Goal: Information Seeking & Learning: Learn about a topic

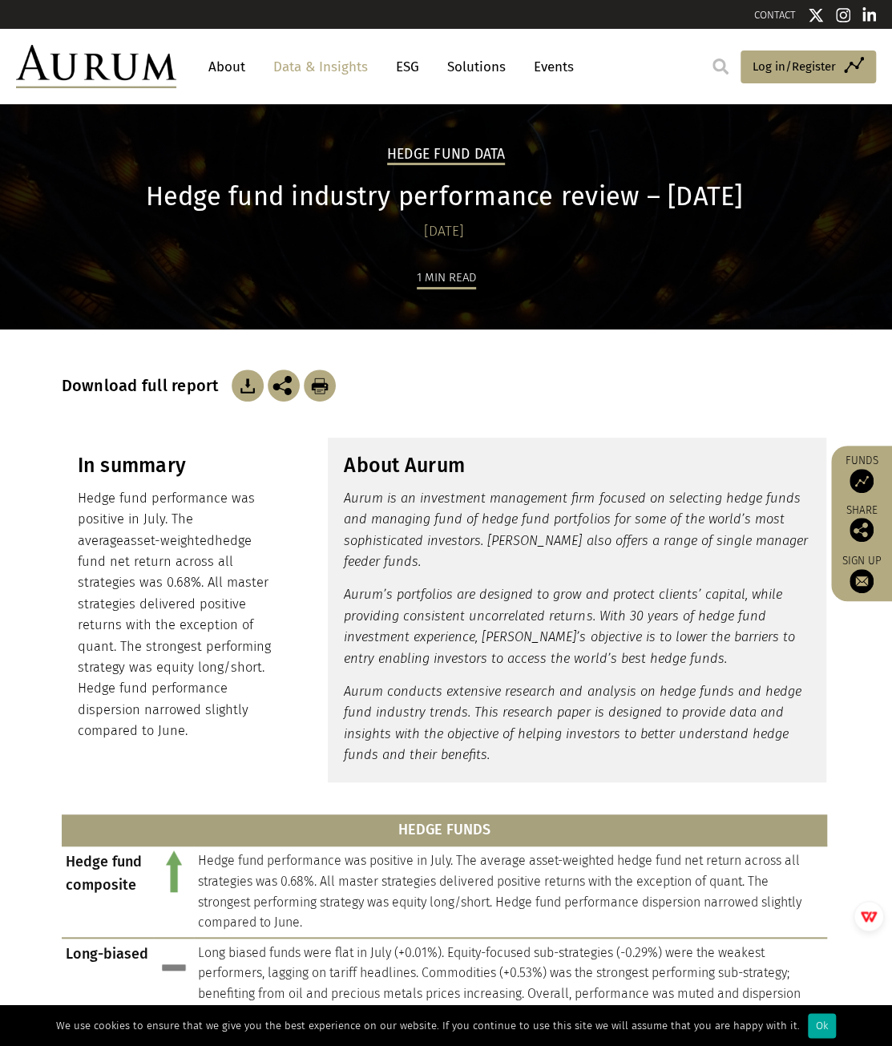
click at [348, 64] on link "Data & Insights" at bounding box center [320, 67] width 111 height 30
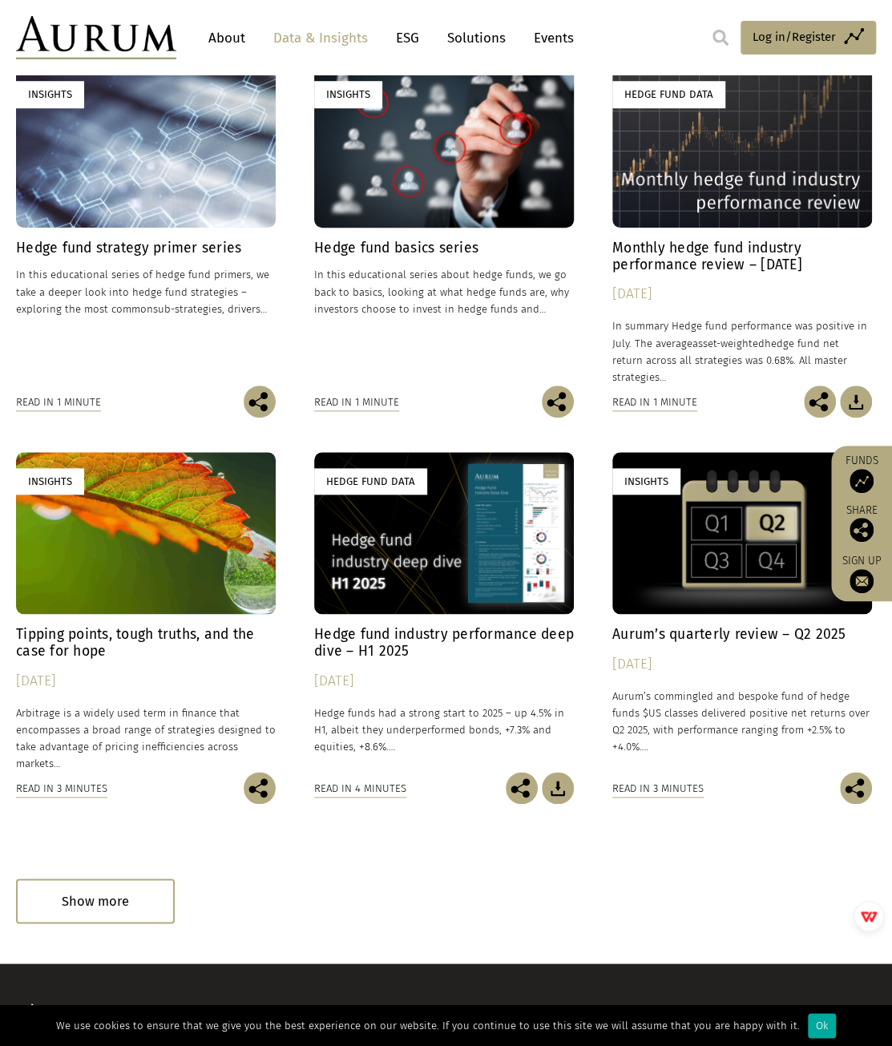
scroll to position [559, 0]
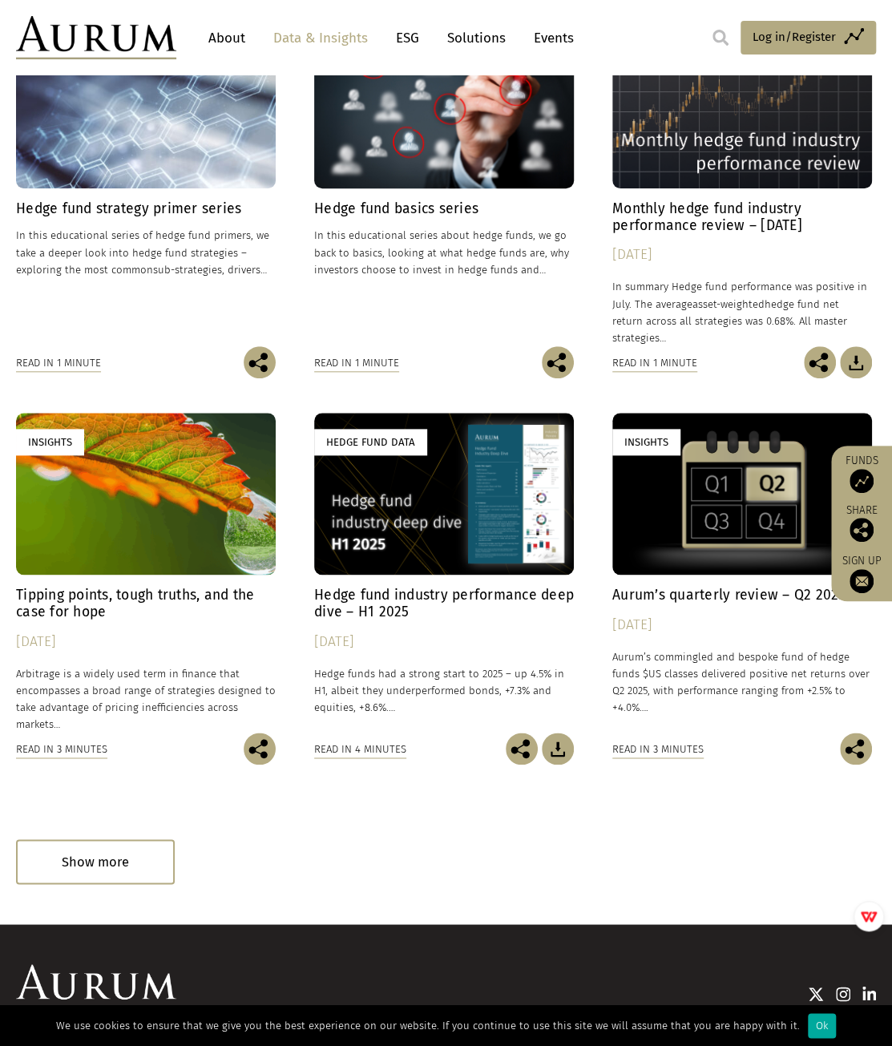
click at [492, 600] on h4 "Hedge fund industry performance deep dive – H1 2025" at bounding box center [444, 604] width 260 height 34
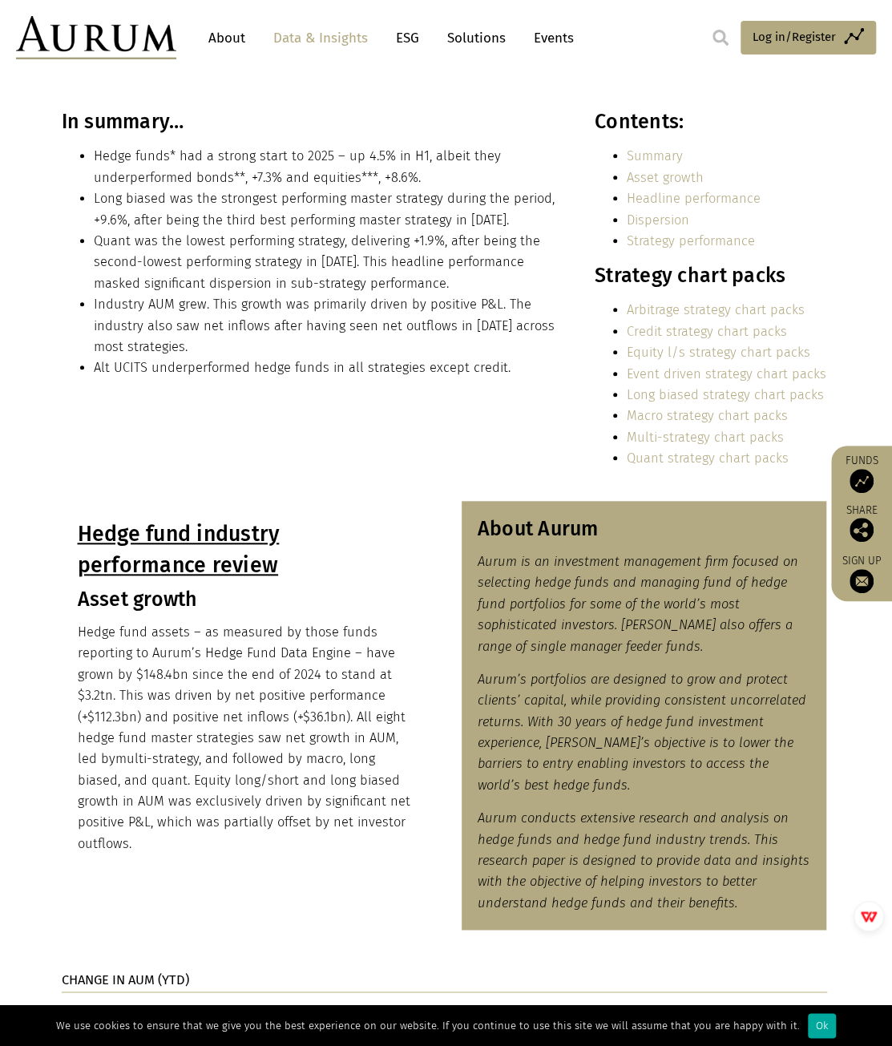
scroll to position [543, 0]
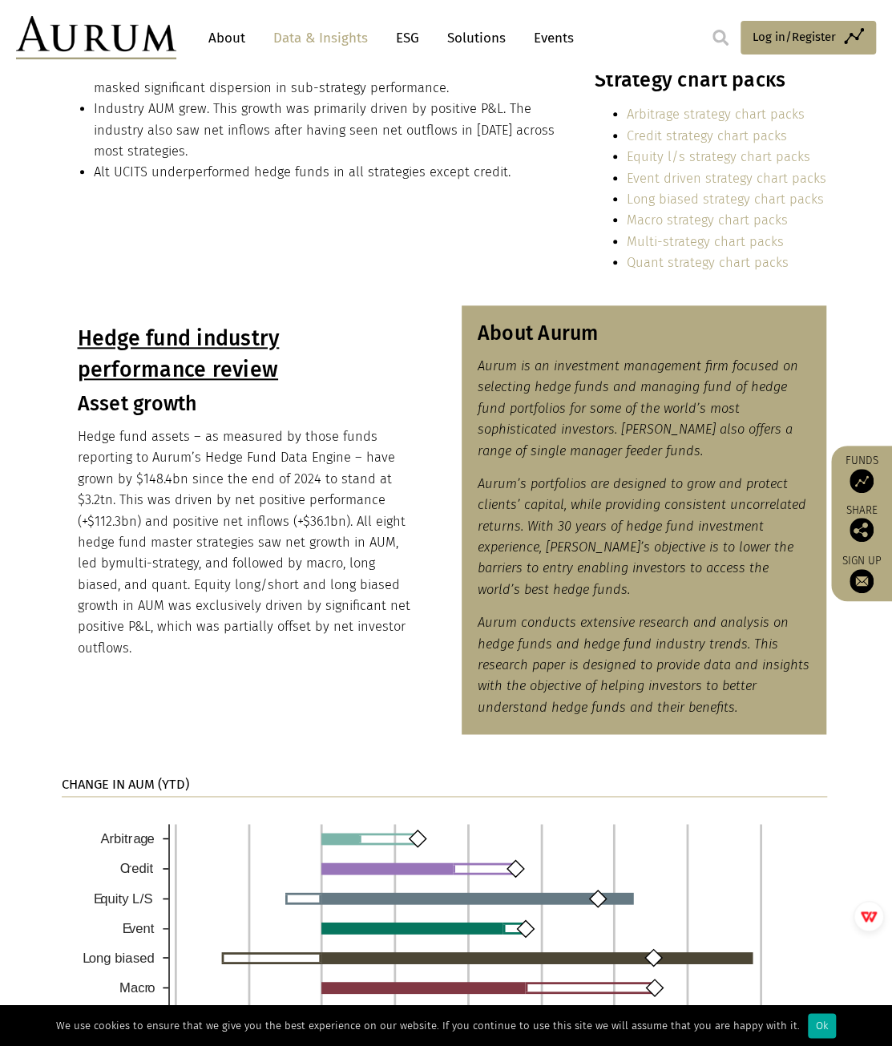
drag, startPoint x: 253, startPoint y: 908, endPoint x: 155, endPoint y: 543, distance: 378.3
click at [155, 543] on p "Hedge fund assets – as measured by those funds reporting to Aurum’s Hedge Fund …" at bounding box center [244, 542] width 333 height 232
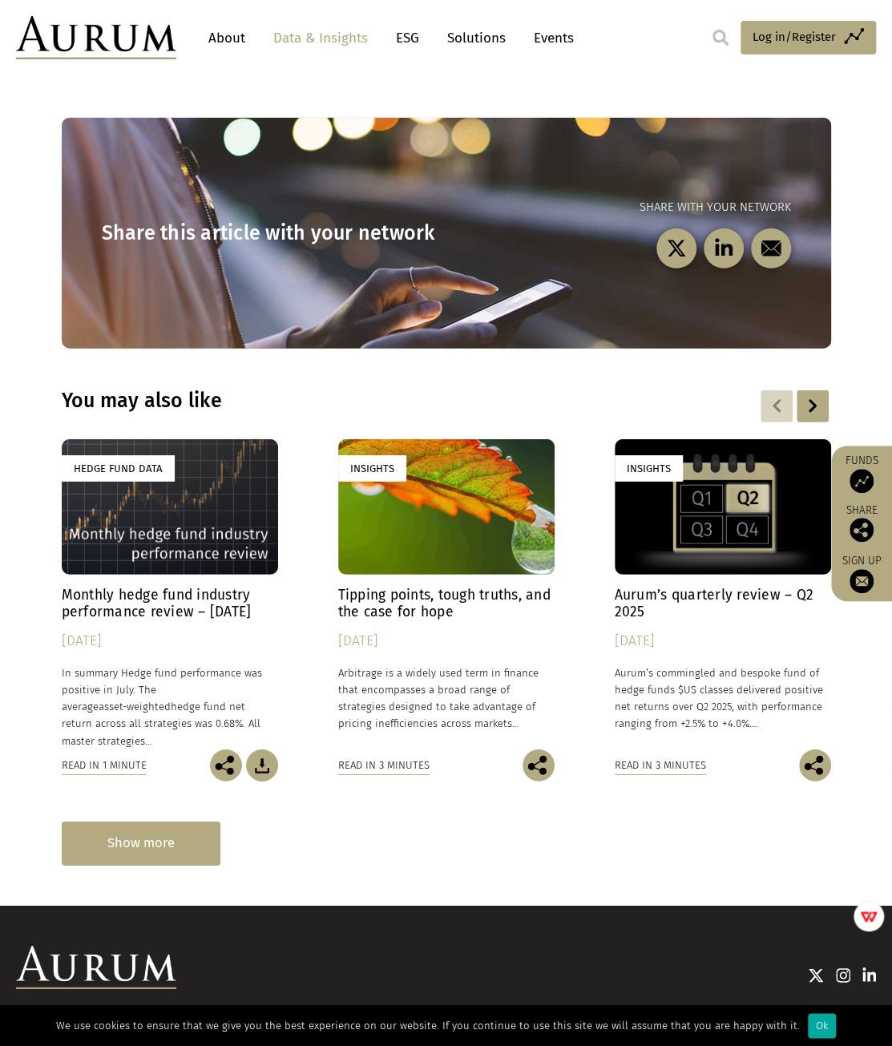
scroll to position [4407, 0]
